Goal: Task Accomplishment & Management: Manage account settings

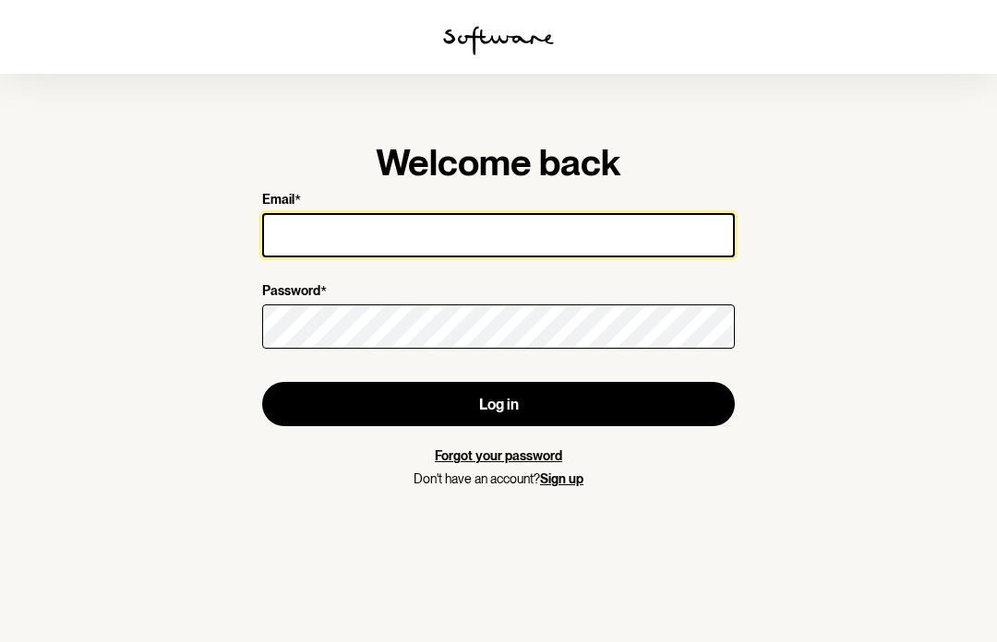
click at [474, 234] on input "Email *" at bounding box center [498, 235] width 473 height 44
type input "[PERSON_NAME][EMAIL_ADDRESS][DOMAIN_NAME]"
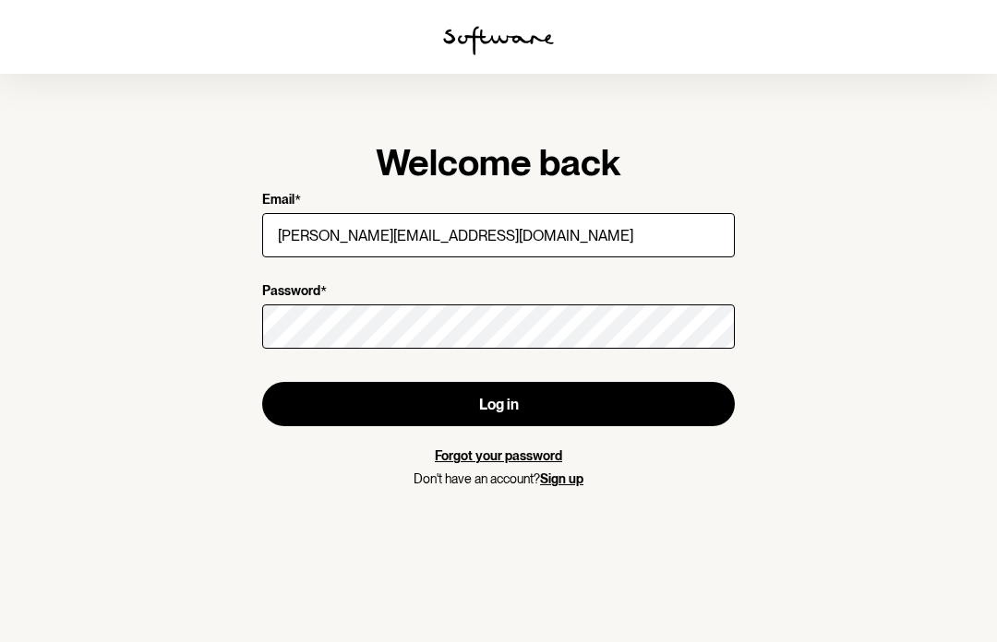
click at [498, 404] on button "Log in" at bounding box center [498, 404] width 473 height 44
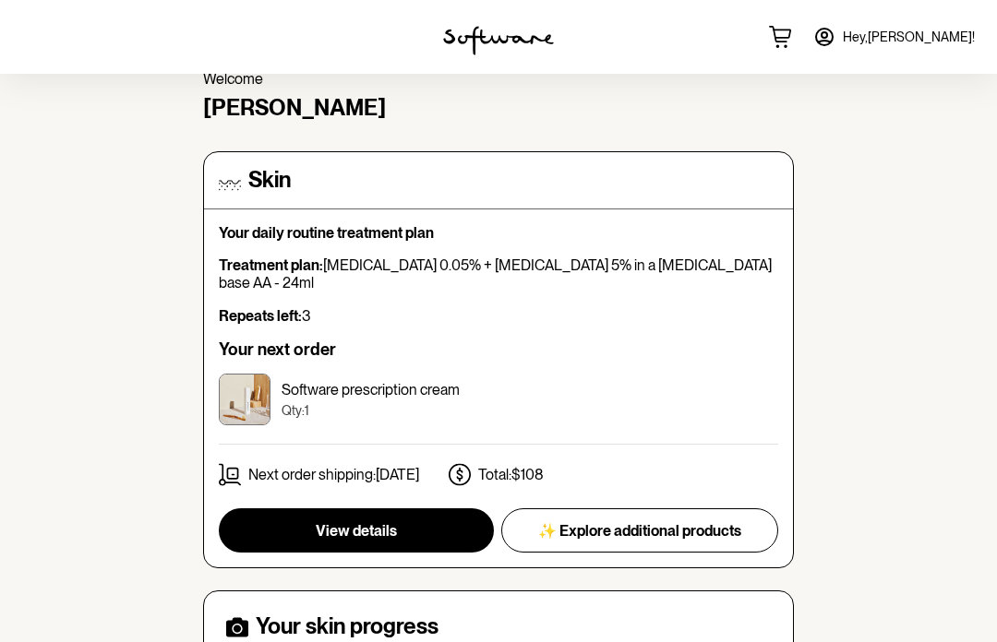
scroll to position [88, 0]
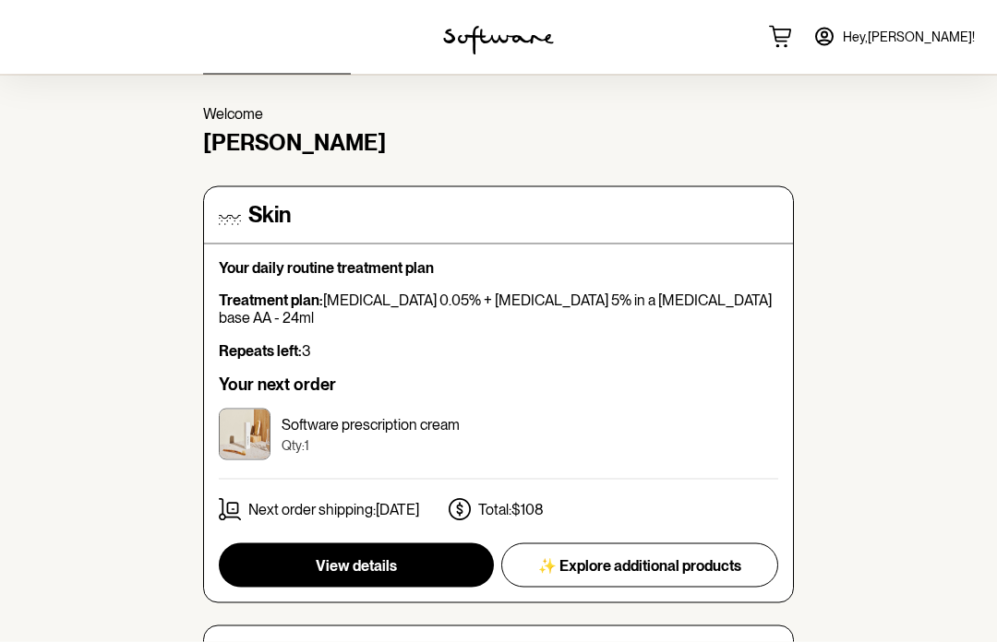
click at [404, 545] on button "View details" at bounding box center [356, 566] width 275 height 44
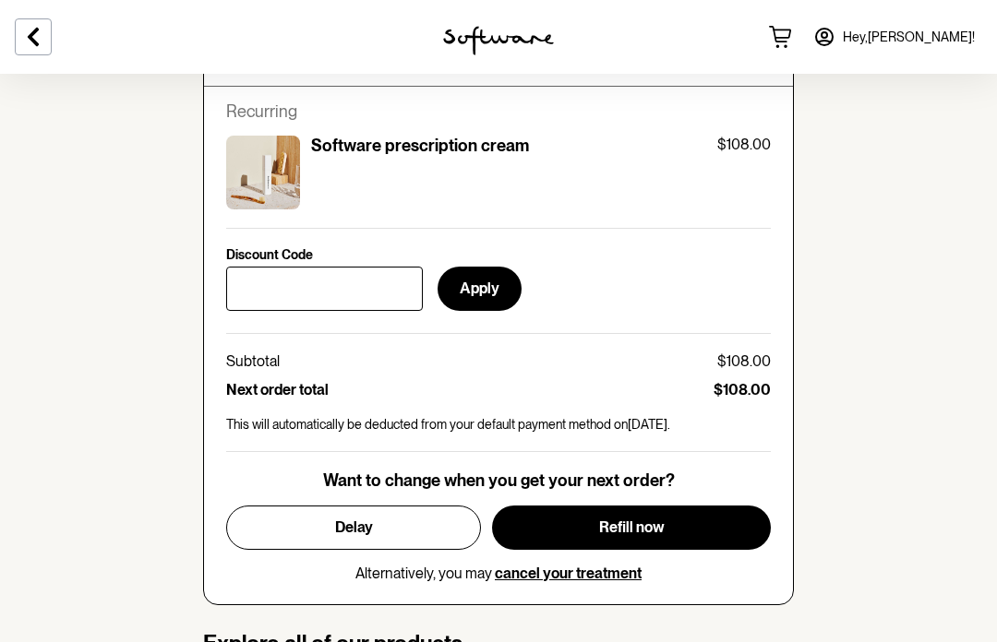
scroll to position [795, 0]
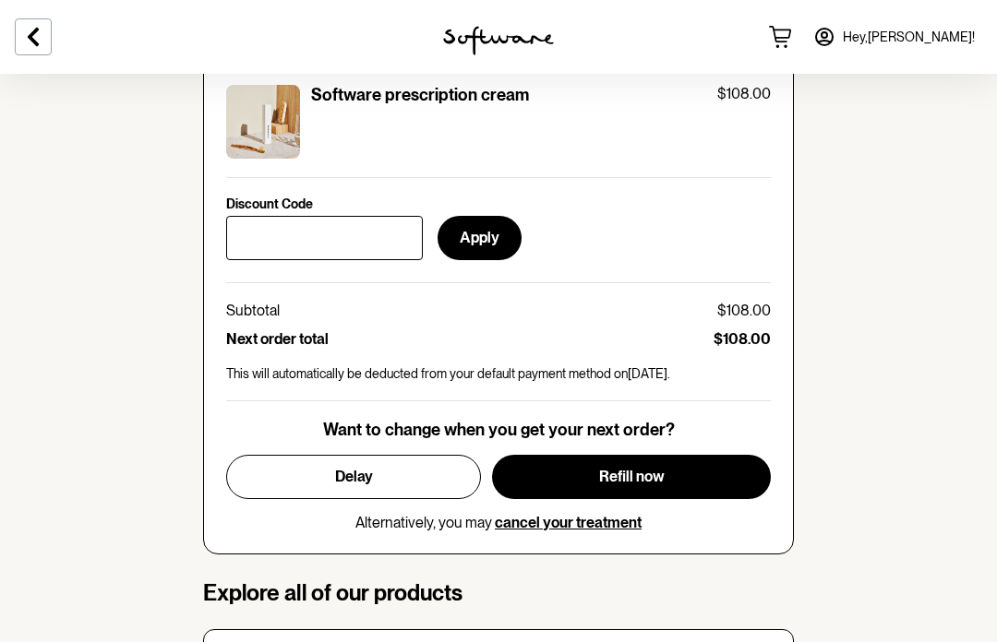
click at [392, 471] on button "Delay" at bounding box center [353, 477] width 255 height 44
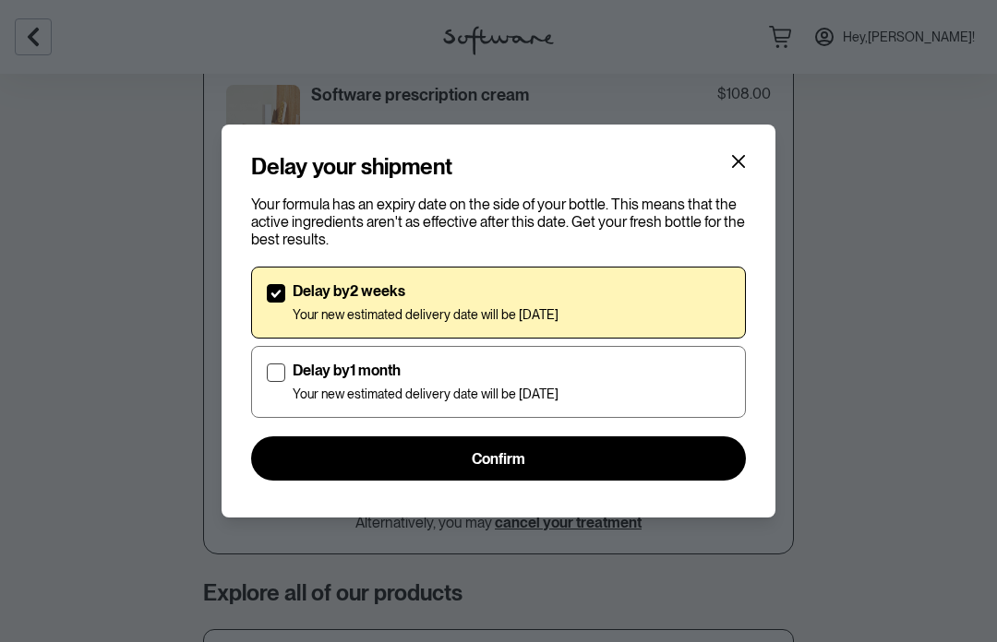
click at [284, 376] on span at bounding box center [276, 373] width 18 height 18
click at [267, 382] on input "Delay by 1 month Your new estimated delivery date will be [DATE]" at bounding box center [266, 382] width 1 height 1
checkbox input "true"
checkbox input "false"
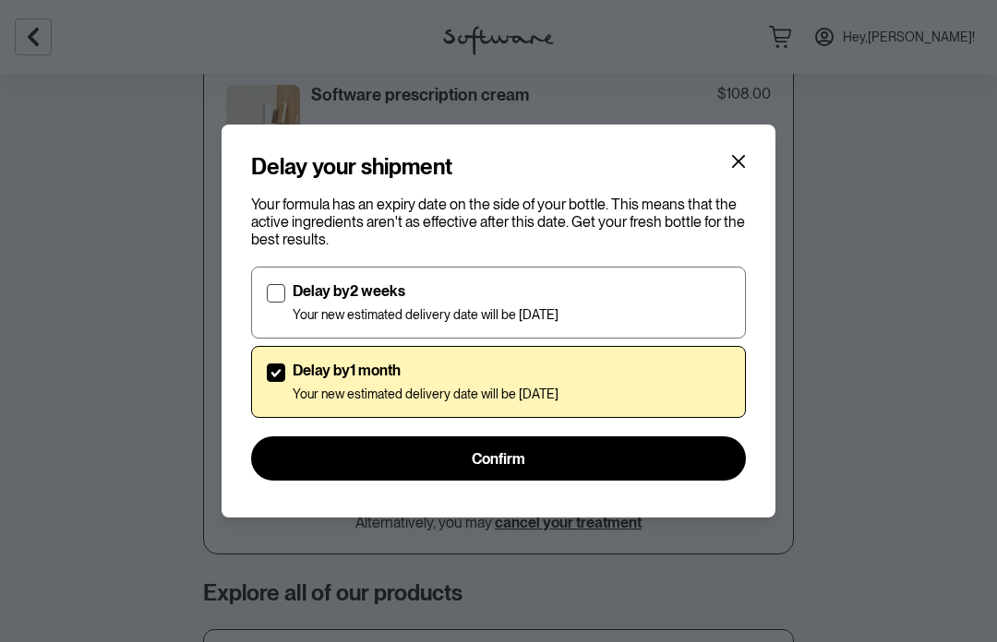
click at [511, 451] on span "Confirm" at bounding box center [499, 459] width 54 height 18
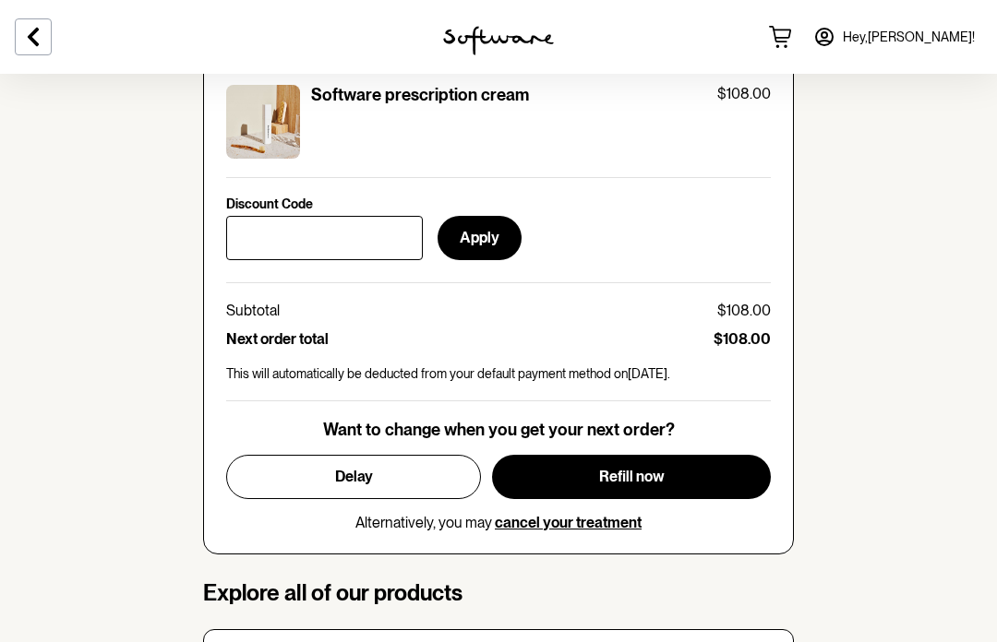
scroll to position [800, 0]
